Goal: Task Accomplishment & Management: Manage account settings

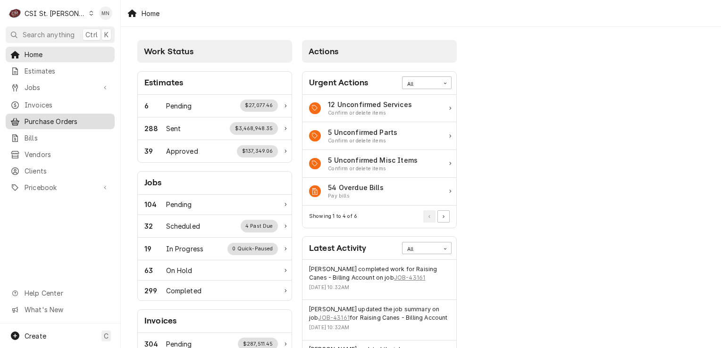
click at [54, 120] on span "Purchase Orders" at bounding box center [67, 121] width 85 height 10
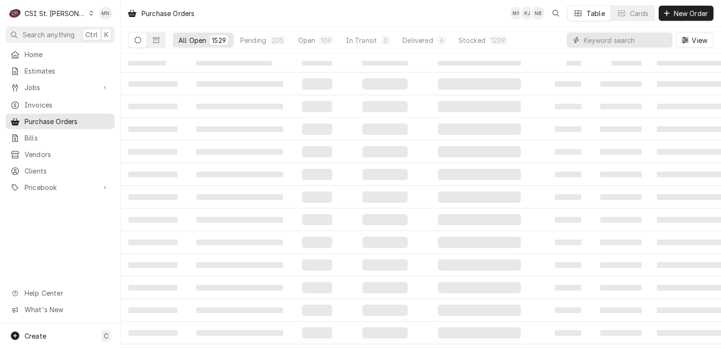
click at [608, 41] on input "Dynamic Content Wrapper" at bounding box center [625, 40] width 84 height 15
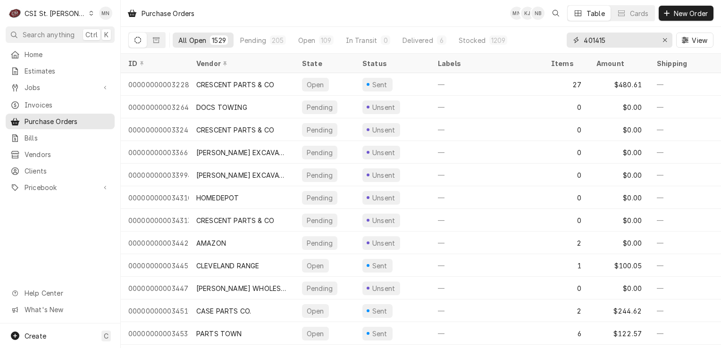
type input "401415"
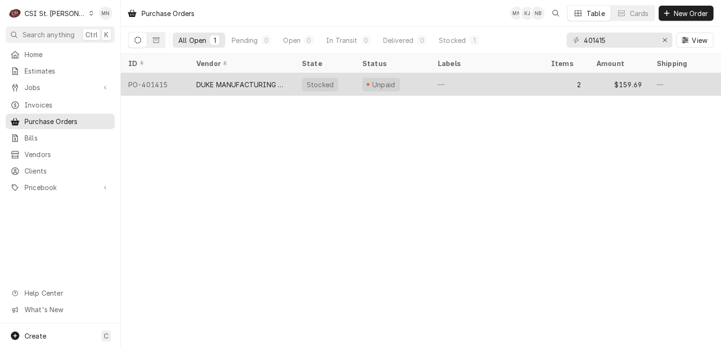
click at [264, 87] on div "DUKE MANUFACTURING CO." at bounding box center [241, 85] width 91 height 10
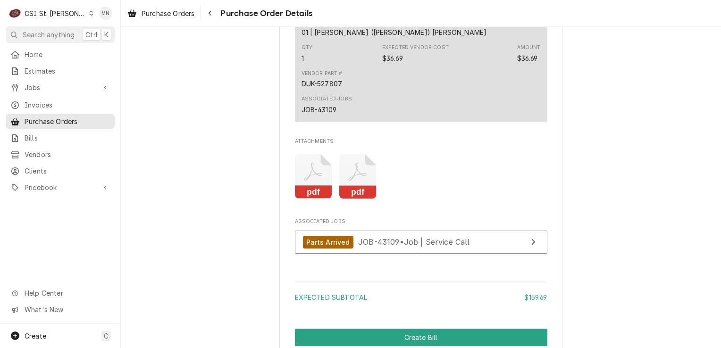
scroll to position [1085, 0]
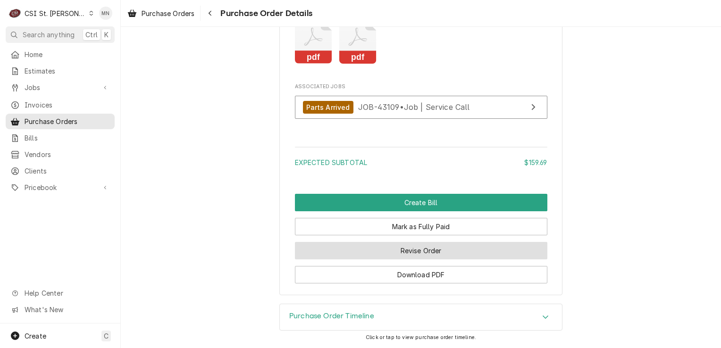
click at [425, 259] on button "Revise Order" at bounding box center [421, 250] width 252 height 17
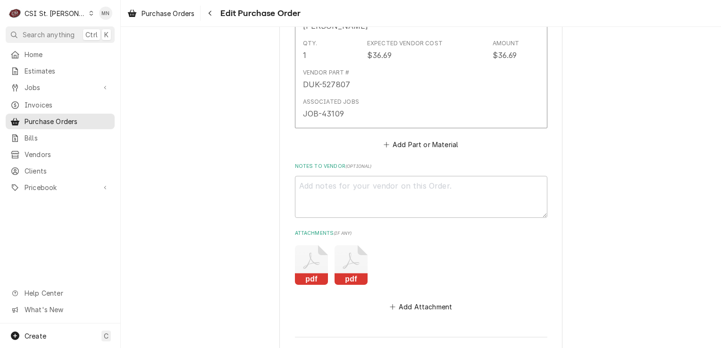
scroll to position [894, 0]
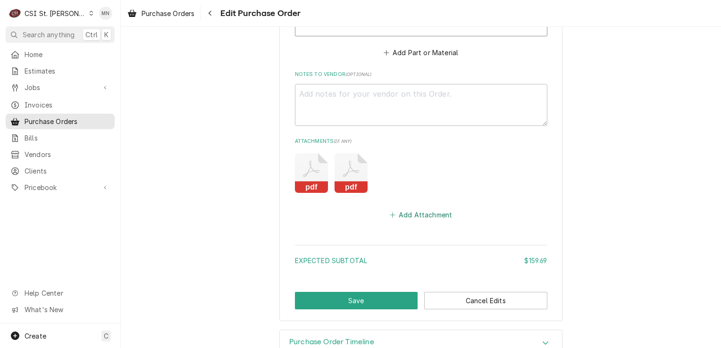
click at [427, 208] on button "Add Attachment" at bounding box center [421, 214] width 66 height 13
type textarea "x"
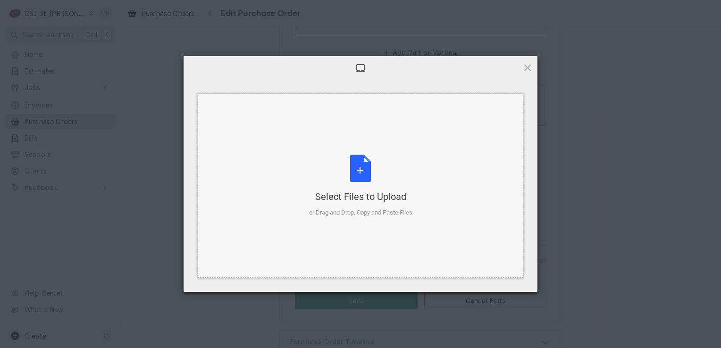
click at [368, 183] on div "Select Files to Upload or Drag and Drop, Copy and Paste Files" at bounding box center [360, 186] width 103 height 63
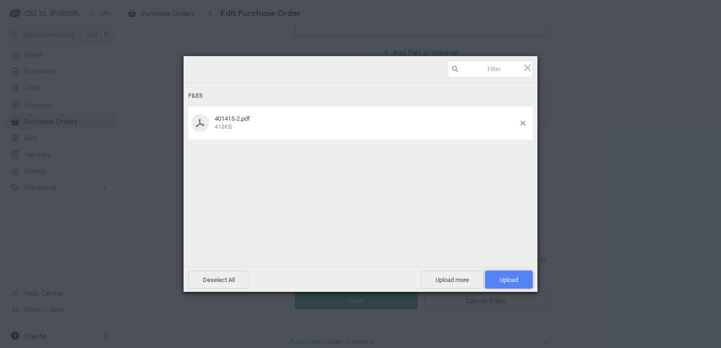
click at [499, 277] on span "Upload 1" at bounding box center [508, 279] width 18 height 7
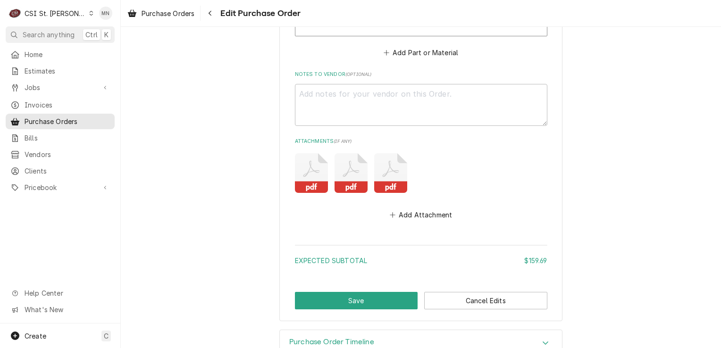
click at [357, 182] on rect "Attachments" at bounding box center [350, 188] width 33 height 12
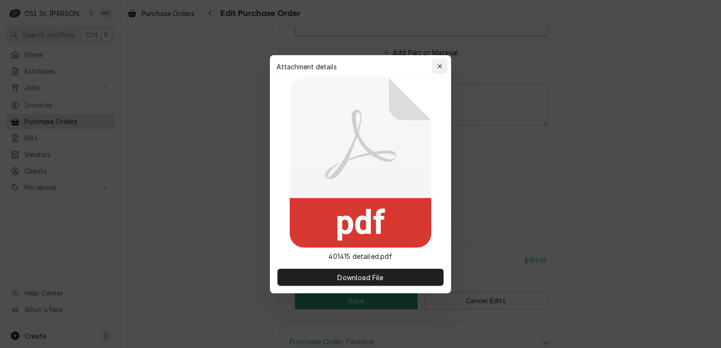
click at [438, 64] on icon "button" at bounding box center [439, 66] width 5 height 7
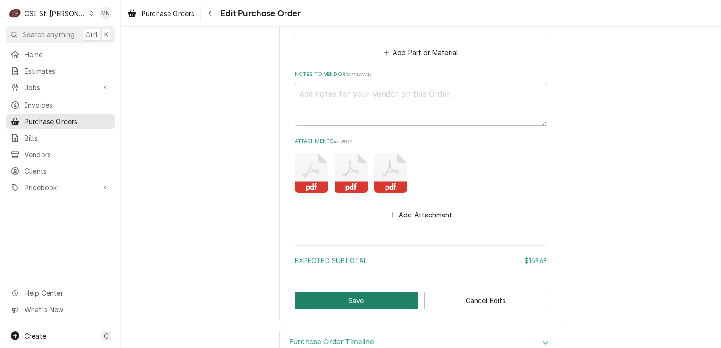
click at [373, 292] on button "Save" at bounding box center [356, 300] width 123 height 17
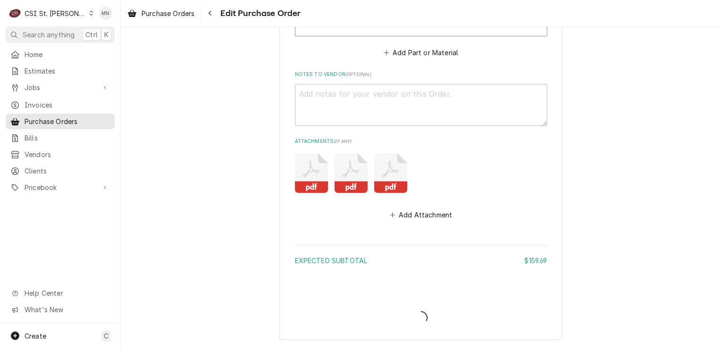
type textarea "x"
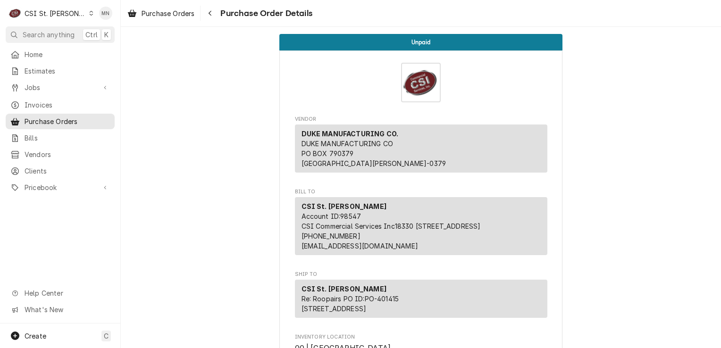
click at [65, 12] on div "CSI St. [PERSON_NAME]" at bounding box center [55, 13] width 61 height 10
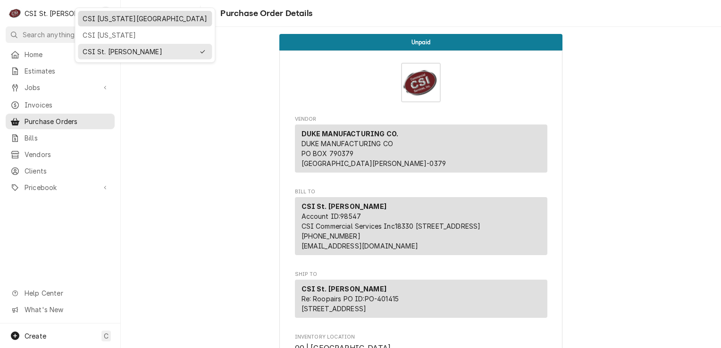
click at [111, 20] on div "CSI [US_STATE][GEOGRAPHIC_DATA]" at bounding box center [145, 19] width 125 height 10
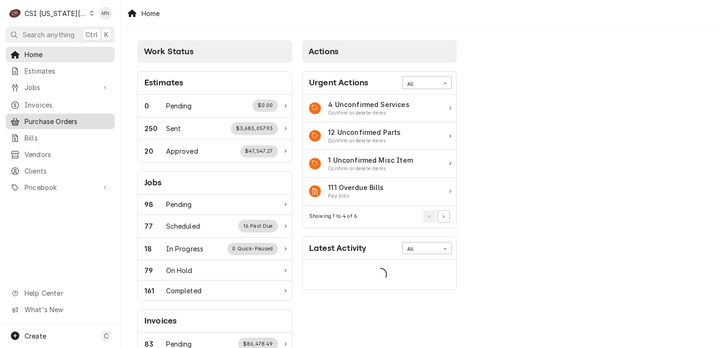
click at [25, 116] on span "Purchase Orders" at bounding box center [67, 121] width 85 height 10
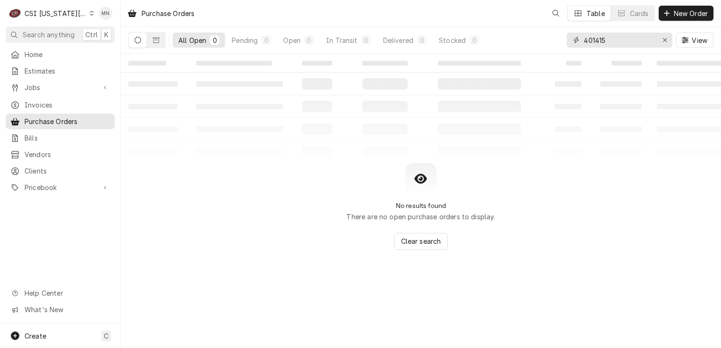
click at [634, 44] on input "401415" at bounding box center [618, 40] width 71 height 15
drag, startPoint x: 633, startPoint y: 44, endPoint x: 536, endPoint y: 43, distance: 97.6
click at [536, 43] on div "All Open 0 Pending 0 Open 0 In Transit 0 Delivered 0 Stocked 0 401415 View" at bounding box center [420, 40] width 585 height 26
type input "301769"
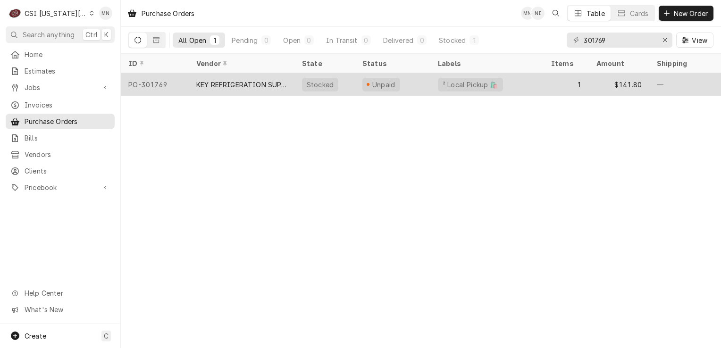
click at [265, 83] on div "KEY REFRIGERATION SUPPLY" at bounding box center [241, 85] width 91 height 10
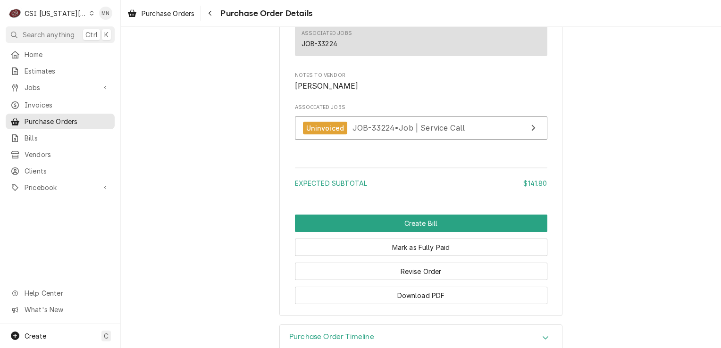
scroll to position [890, 0]
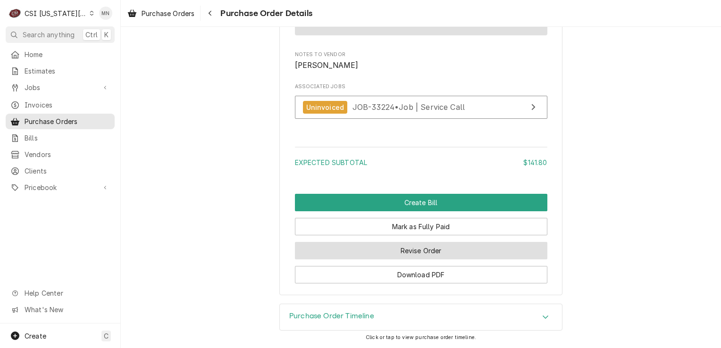
click at [428, 250] on button "Revise Order" at bounding box center [421, 250] width 252 height 17
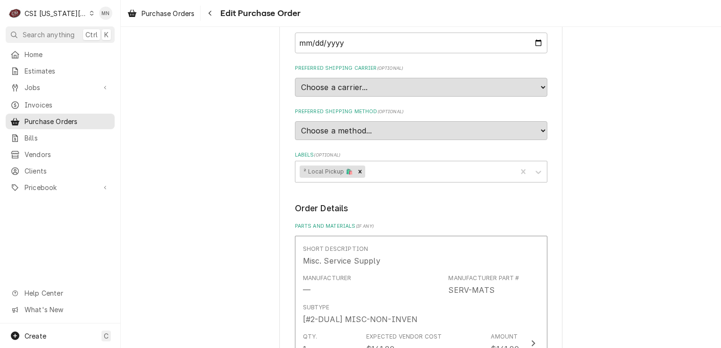
scroll to position [519, 0]
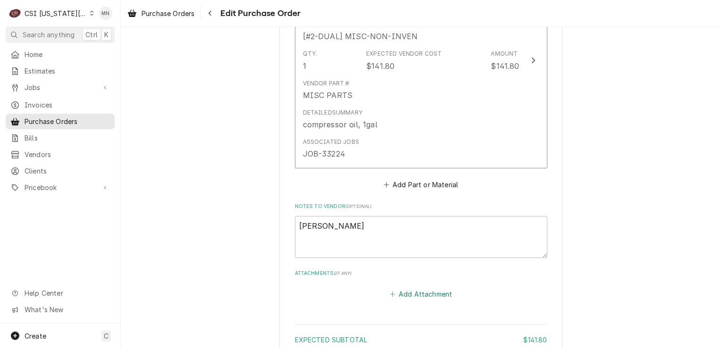
click at [416, 291] on button "Add Attachment" at bounding box center [421, 294] width 66 height 13
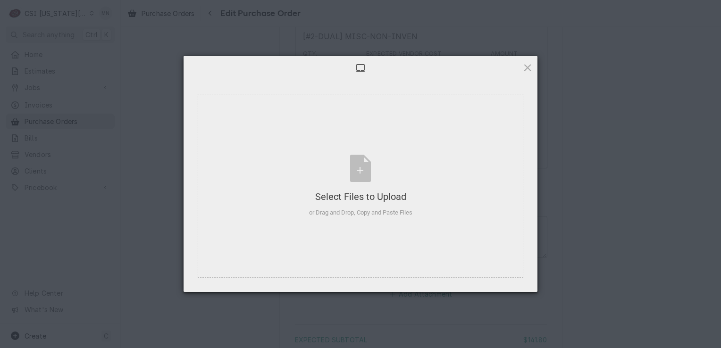
type textarea "x"
click at [366, 188] on div "Select Files to Upload or Drag and Drop, Copy and Paste Files" at bounding box center [360, 186] width 103 height 63
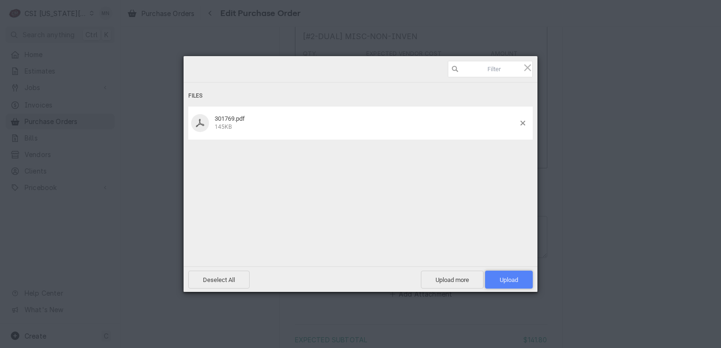
click at [503, 281] on span "Upload 1" at bounding box center [508, 279] width 18 height 7
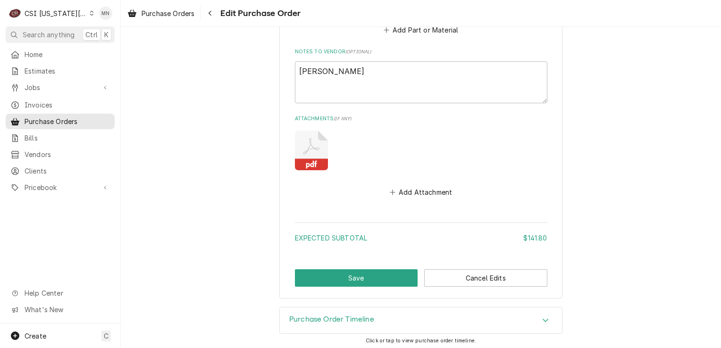
scroll to position [673, 0]
click at [330, 278] on button "Save" at bounding box center [356, 277] width 123 height 17
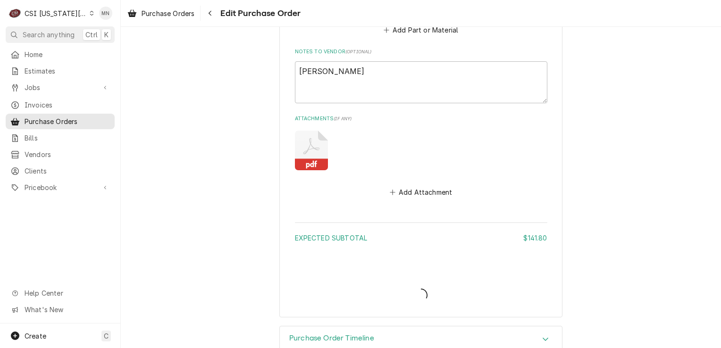
type textarea "x"
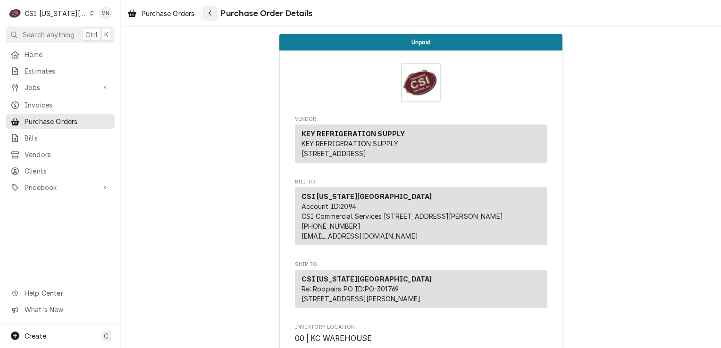
click at [211, 10] on icon "Navigate back" at bounding box center [210, 13] width 4 height 7
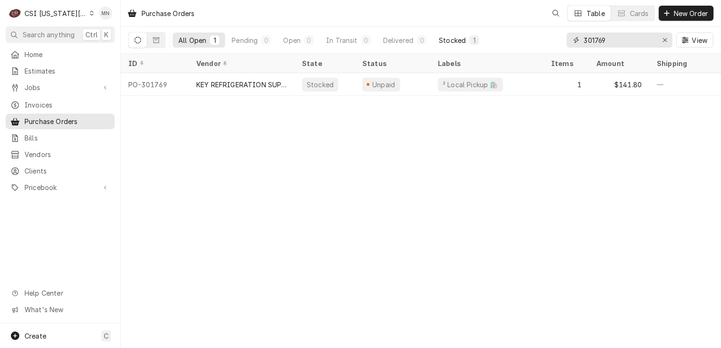
drag, startPoint x: 552, startPoint y: 41, endPoint x: 449, endPoint y: 39, distance: 102.8
click at [481, 41] on div "All Open 1 Pending 0 Open 0 In Transit 0 Delivered 0 Stocked 1 301769 View" at bounding box center [420, 40] width 585 height 26
type input "301775"
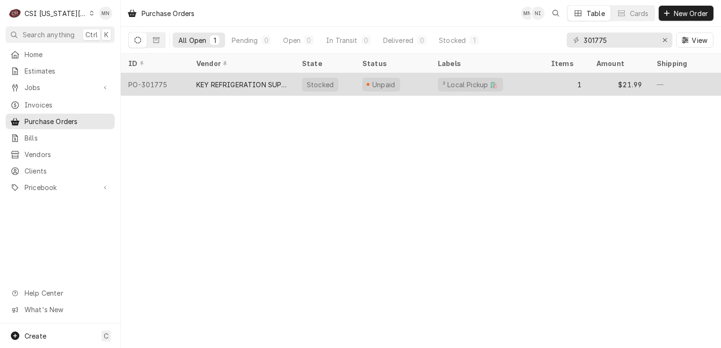
click at [247, 84] on div "KEY REFRIGERATION SUPPLY" at bounding box center [241, 85] width 91 height 10
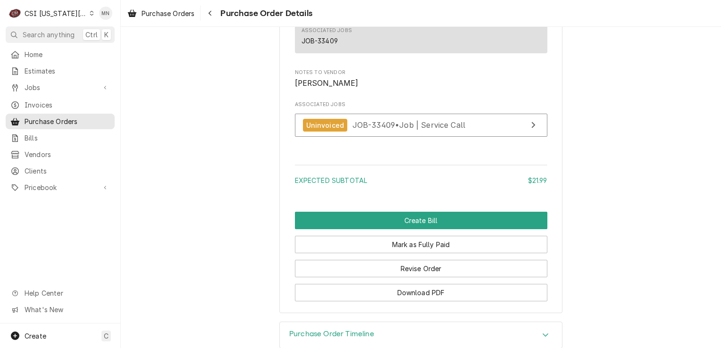
scroll to position [890, 0]
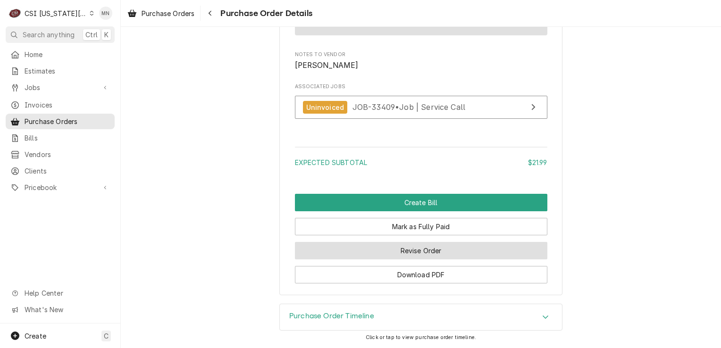
click at [430, 251] on button "Revise Order" at bounding box center [421, 250] width 252 height 17
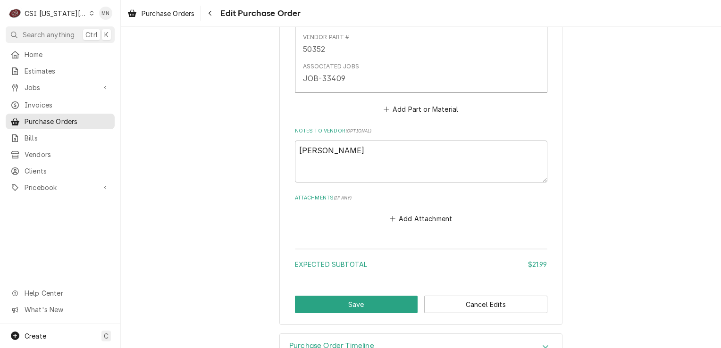
scroll to position [621, 0]
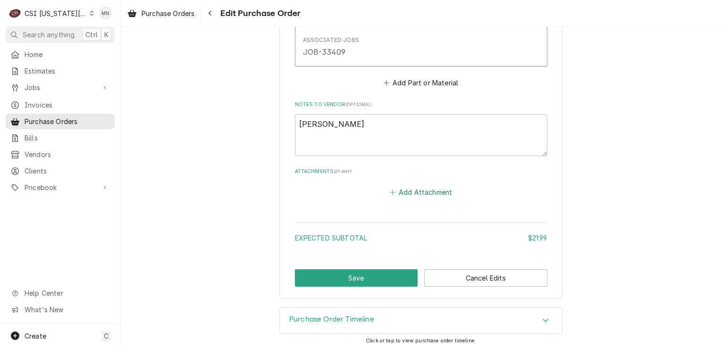
click at [422, 195] on button "Add Attachment" at bounding box center [421, 192] width 66 height 13
type textarea "x"
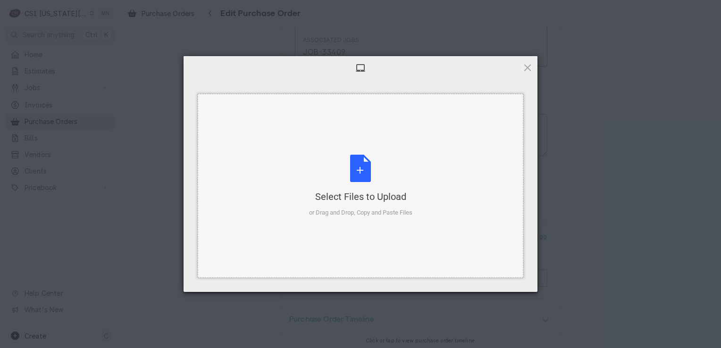
click at [375, 166] on div "Select Files to Upload or Drag and Drop, Copy and Paste Files" at bounding box center [360, 186] width 103 height 63
click at [335, 173] on div "Select Files to Upload or Drag and Drop, Copy and Paste Files" at bounding box center [360, 186] width 103 height 63
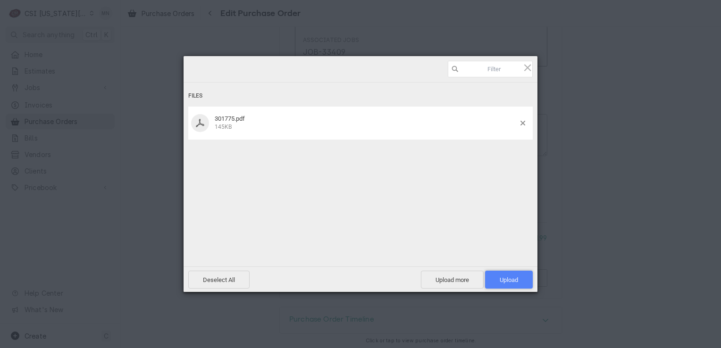
click at [506, 279] on span "Upload 1" at bounding box center [508, 279] width 18 height 7
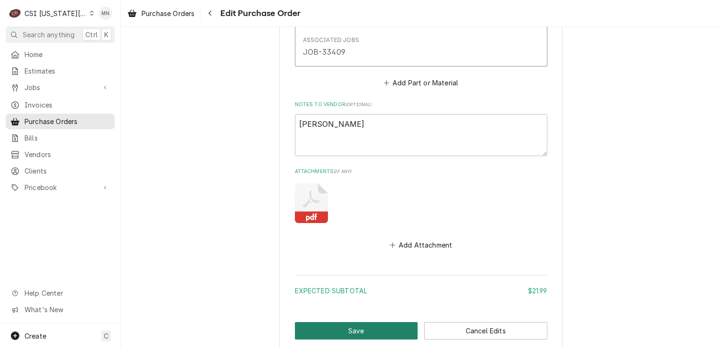
click at [357, 326] on button "Save" at bounding box center [356, 330] width 123 height 17
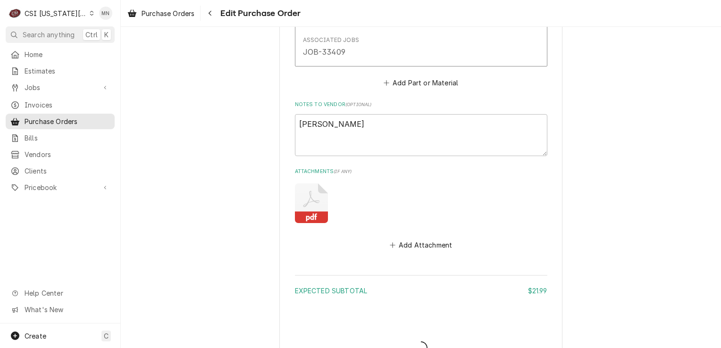
type textarea "x"
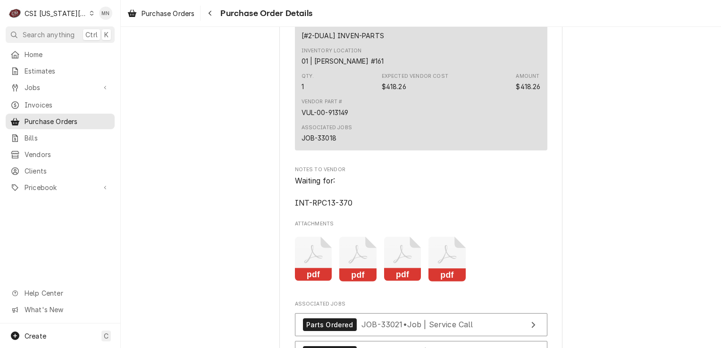
scroll to position [1887, 0]
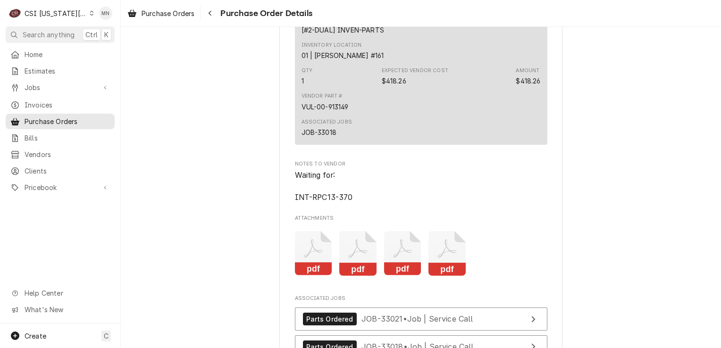
click at [357, 258] on icon "Attachments" at bounding box center [358, 249] width 18 height 18
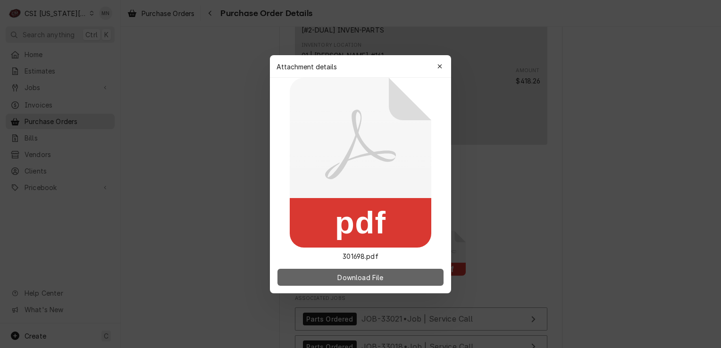
click at [386, 276] on button "Download File" at bounding box center [360, 277] width 166 height 17
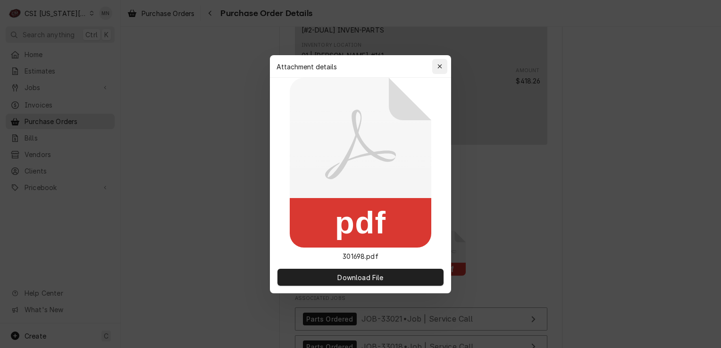
click at [436, 66] on div "button" at bounding box center [439, 66] width 9 height 9
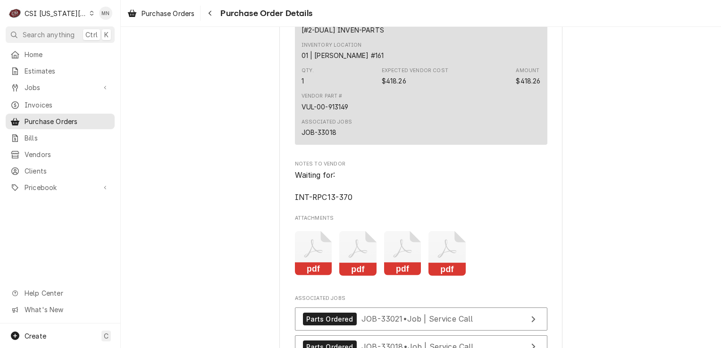
click at [442, 258] on icon "Attachments" at bounding box center [447, 249] width 18 height 18
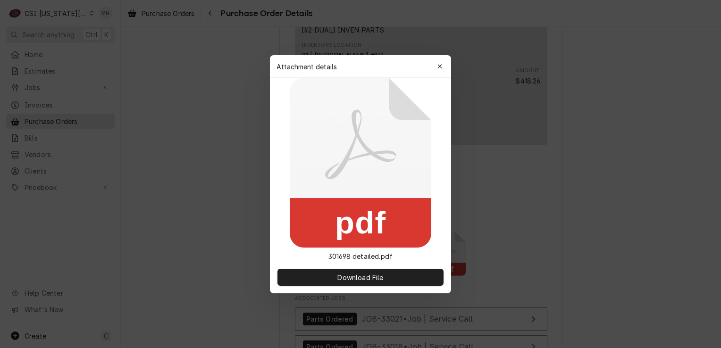
drag, startPoint x: 437, startPoint y: 61, endPoint x: 437, endPoint y: 76, distance: 15.1
click at [437, 61] on button "button" at bounding box center [439, 66] width 15 height 15
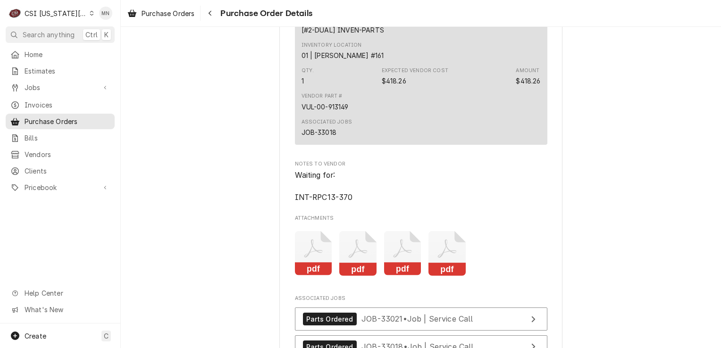
click at [414, 276] on icon "Attachments" at bounding box center [402, 253] width 37 height 45
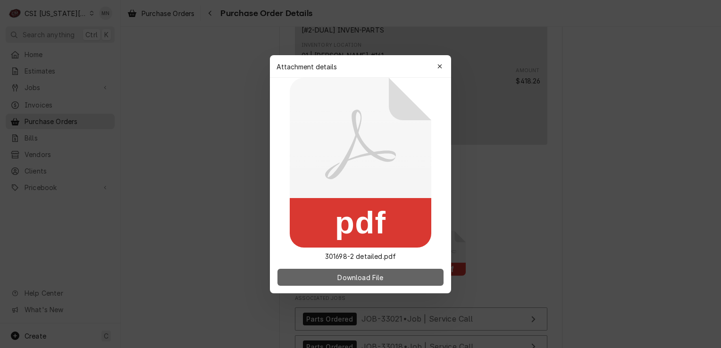
click at [401, 274] on button "Download File" at bounding box center [360, 277] width 166 height 17
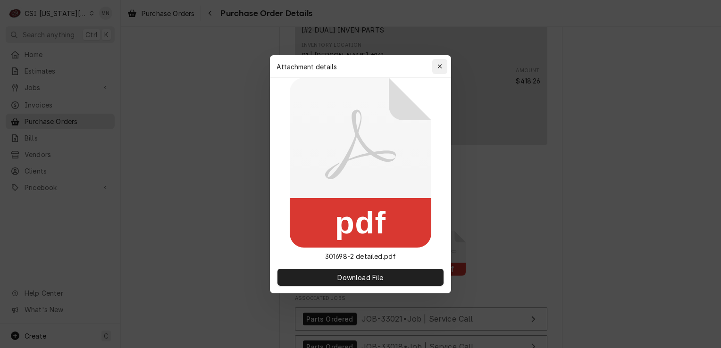
click at [441, 68] on icon "button" at bounding box center [439, 66] width 4 height 4
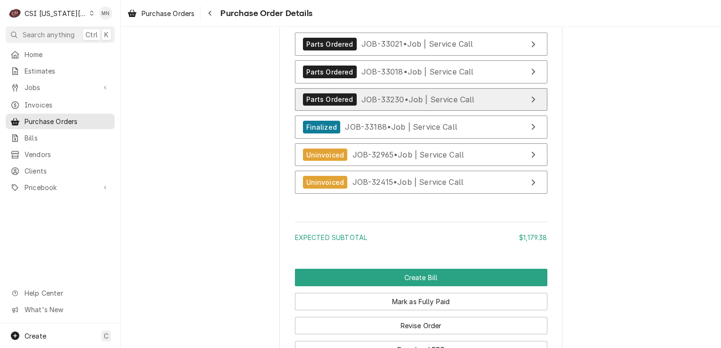
scroll to position [2217, 0]
